Goal: Task Accomplishment & Management: Manage account settings

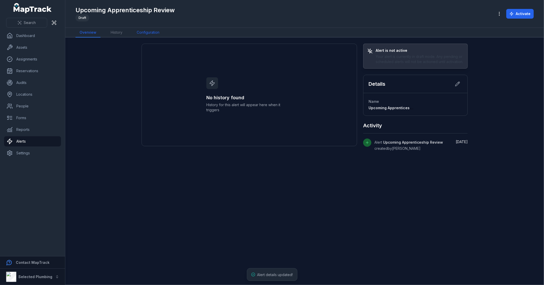
click at [155, 34] on link "Configuration" at bounding box center [148, 33] width 31 height 10
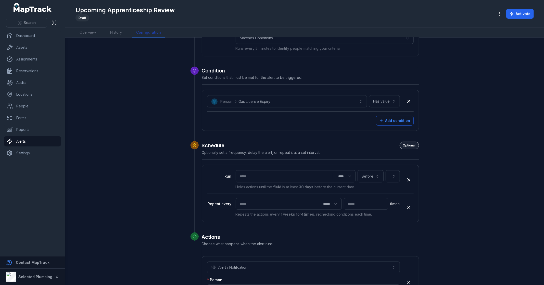
scroll to position [57, 0]
click at [391, 176] on button "button" at bounding box center [393, 176] width 14 height 12
click at [393, 132] on div "Working with Children's Check Expiry" at bounding box center [391, 133] width 12 height 10
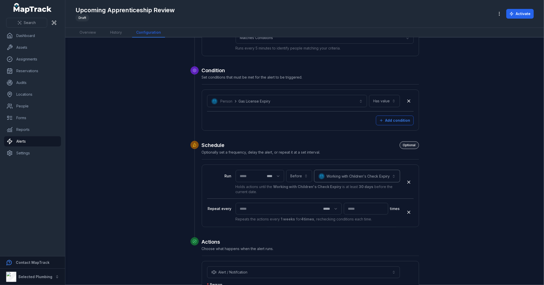
click at [383, 175] on button "**********" at bounding box center [357, 176] width 86 height 12
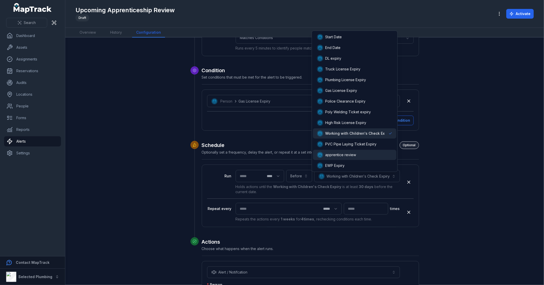
click at [362, 153] on div "apprentice review" at bounding box center [354, 155] width 75 height 6
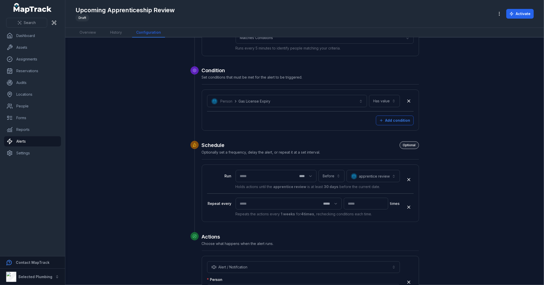
click at [468, 180] on div "**********" at bounding box center [305, 168] width 392 height 362
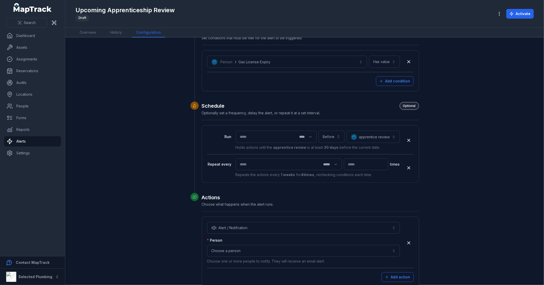
scroll to position [127, 0]
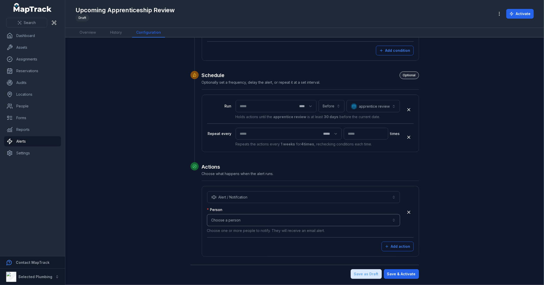
click at [285, 218] on button "Choose a person" at bounding box center [303, 220] width 193 height 12
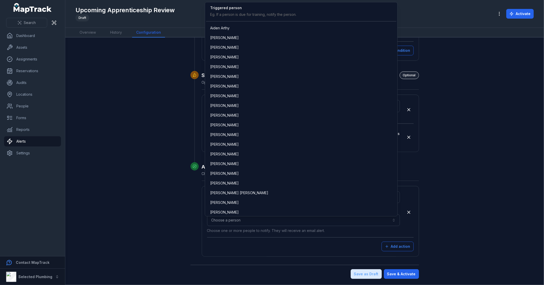
scroll to position [572, 0]
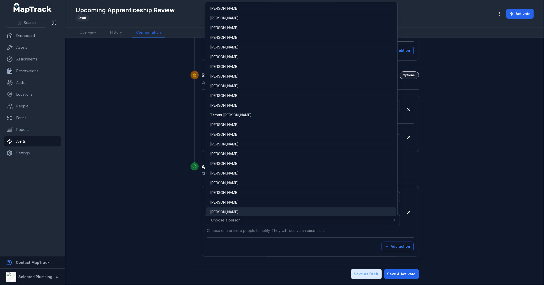
click at [238, 210] on div "[PERSON_NAME]" at bounding box center [301, 212] width 182 height 5
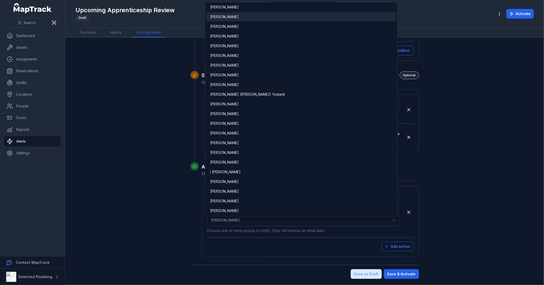
click at [250, 16] on div "[PERSON_NAME]" at bounding box center [301, 16] width 182 height 5
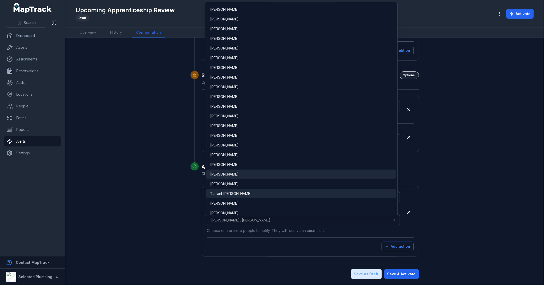
scroll to position [504, 0]
click at [233, 192] on div "[PERSON_NAME]" at bounding box center [301, 193] width 182 height 5
click at [402, 274] on form "**********" at bounding box center [305, 98] width 229 height 362
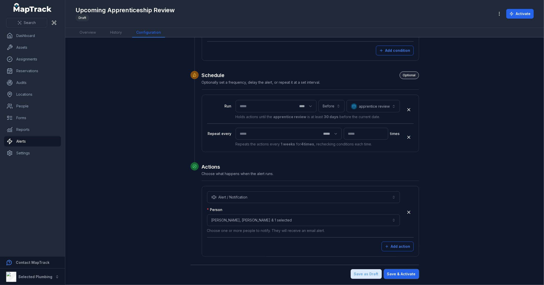
click at [402, 274] on button "Save & Activate" at bounding box center [401, 274] width 35 height 10
